Goal: Task Accomplishment & Management: Use online tool/utility

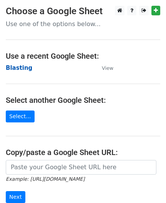
click at [17, 66] on strong "Blasting" at bounding box center [19, 68] width 27 height 7
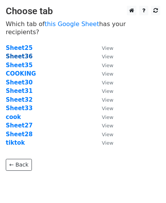
click at [22, 53] on strong "Sheet36" at bounding box center [19, 56] width 27 height 7
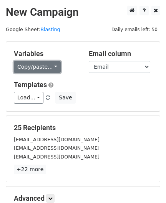
click at [45, 70] on link "Copy/paste..." at bounding box center [37, 67] width 47 height 12
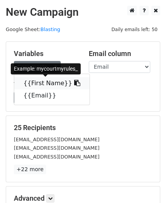
click at [44, 81] on link "{{First Name}}" at bounding box center [51, 83] width 75 height 12
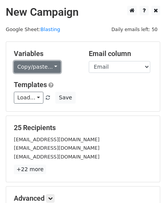
click at [37, 68] on link "Copy/paste..." at bounding box center [37, 67] width 47 height 12
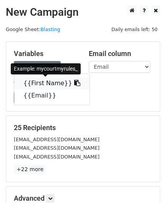
click at [34, 81] on link "{{First Name}}" at bounding box center [51, 83] width 75 height 12
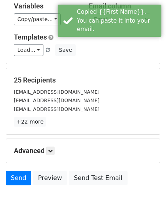
scroll to position [95, 0]
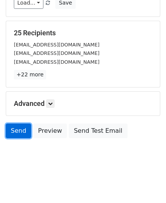
click at [22, 130] on link "Send" at bounding box center [18, 131] width 25 height 15
